Goal: Download file/media

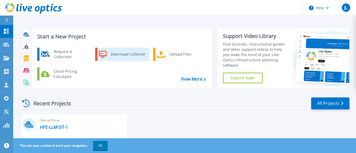
click at [129, 53] on div "Download Collector" at bounding box center [128, 54] width 40 height 11
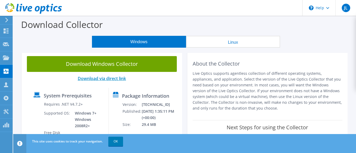
click at [117, 79] on link "Download via direct link" at bounding box center [102, 79] width 48 height 6
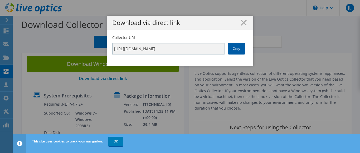
click at [235, 47] on link "Copy" at bounding box center [236, 49] width 17 height 12
click at [231, 49] on link "Copy" at bounding box center [236, 49] width 17 height 12
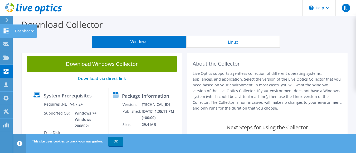
click at [6, 29] on use at bounding box center [6, 30] width 5 height 5
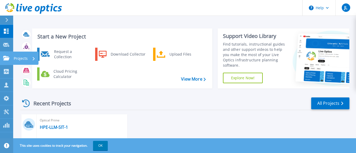
click at [32, 56] on div "Projects" at bounding box center [25, 59] width 22 height 14
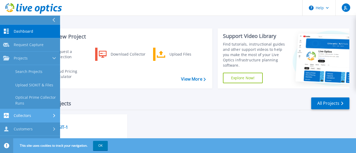
click at [45, 117] on div "Collectors" at bounding box center [30, 115] width 54 height 5
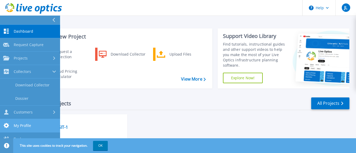
click at [49, 120] on link "My Profile My Profile" at bounding box center [30, 125] width 60 height 13
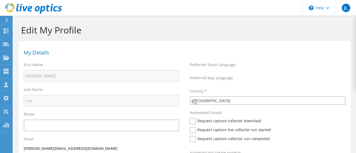
select select "190"
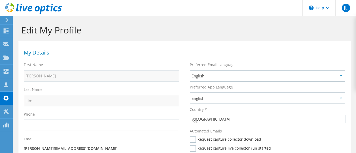
click at [5, 20] on icon at bounding box center [7, 20] width 4 height 5
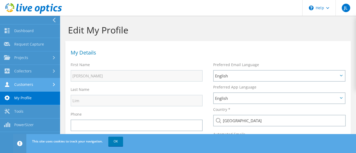
click at [31, 84] on link "Customers" at bounding box center [30, 84] width 60 height 13
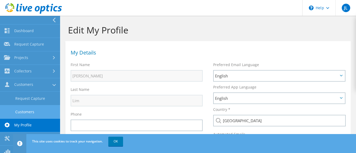
click at [35, 109] on link "Customers" at bounding box center [30, 111] width 60 height 13
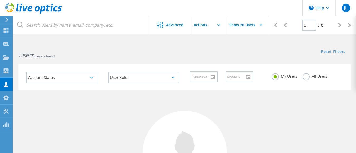
click at [40, 9] on icon at bounding box center [33, 8] width 57 height 11
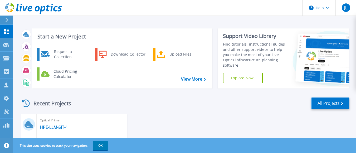
click at [331, 106] on link "All Projects" at bounding box center [330, 104] width 38 height 12
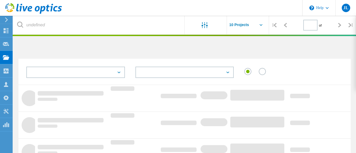
type input "1"
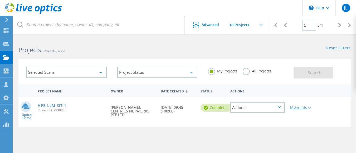
click at [296, 108] on div "More Info" at bounding box center [300, 108] width 21 height 4
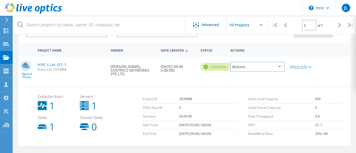
scroll to position [66, 0]
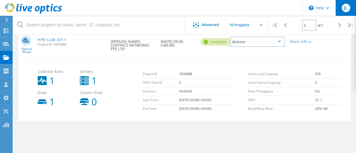
click at [342, 9] on div "JL" at bounding box center [346, 8] width 8 height 8
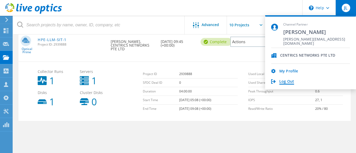
click at [283, 81] on link "Log Out" at bounding box center [286, 81] width 15 height 5
